Goal: Task Accomplishment & Management: Manage account settings

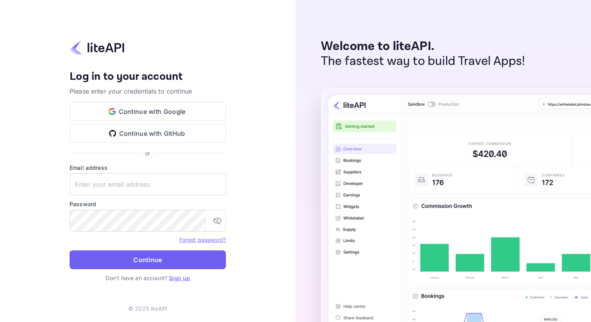
type input "[PERSON_NAME][EMAIL_ADDRESS][DOMAIN_NAME]"
click at [151, 261] on button "Continue" at bounding box center [148, 259] width 156 height 19
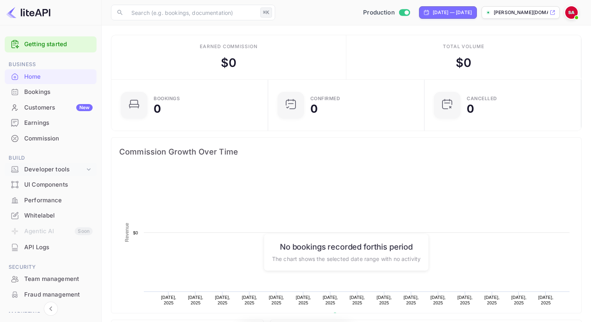
scroll to position [127, 152]
click at [48, 167] on div "Developer tools" at bounding box center [54, 169] width 61 height 9
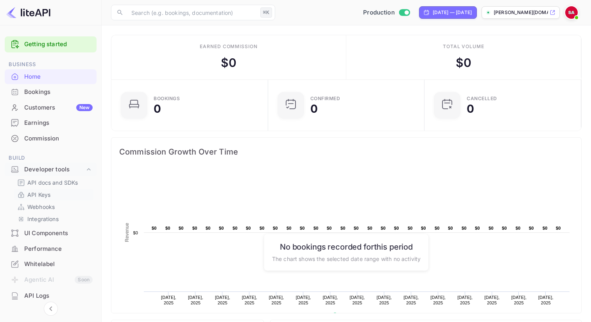
click at [37, 191] on p "API Keys" at bounding box center [38, 194] width 23 height 8
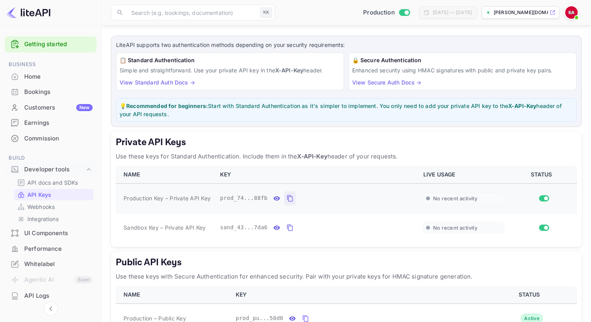
scroll to position [89, 0]
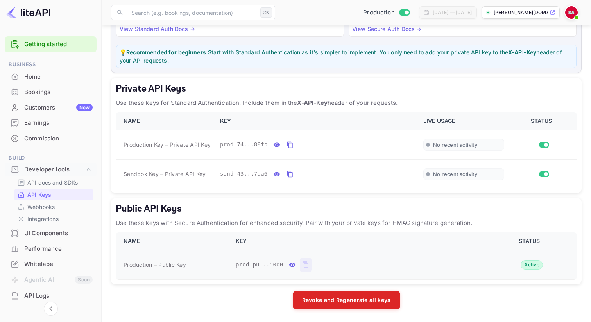
click at [307, 266] on icon "public api keys table" at bounding box center [305, 264] width 7 height 9
click at [292, 145] on icon "private api keys table" at bounding box center [289, 144] width 7 height 9
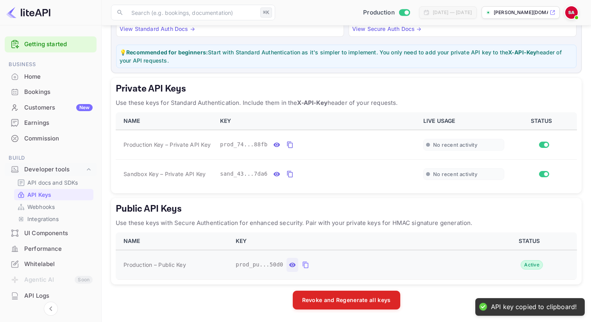
click at [293, 266] on icon "public api keys table" at bounding box center [292, 264] width 7 height 4
click at [420, 269] on icon "public api keys table" at bounding box center [420, 264] width 7 height 9
